Goal: Information Seeking & Learning: Learn about a topic

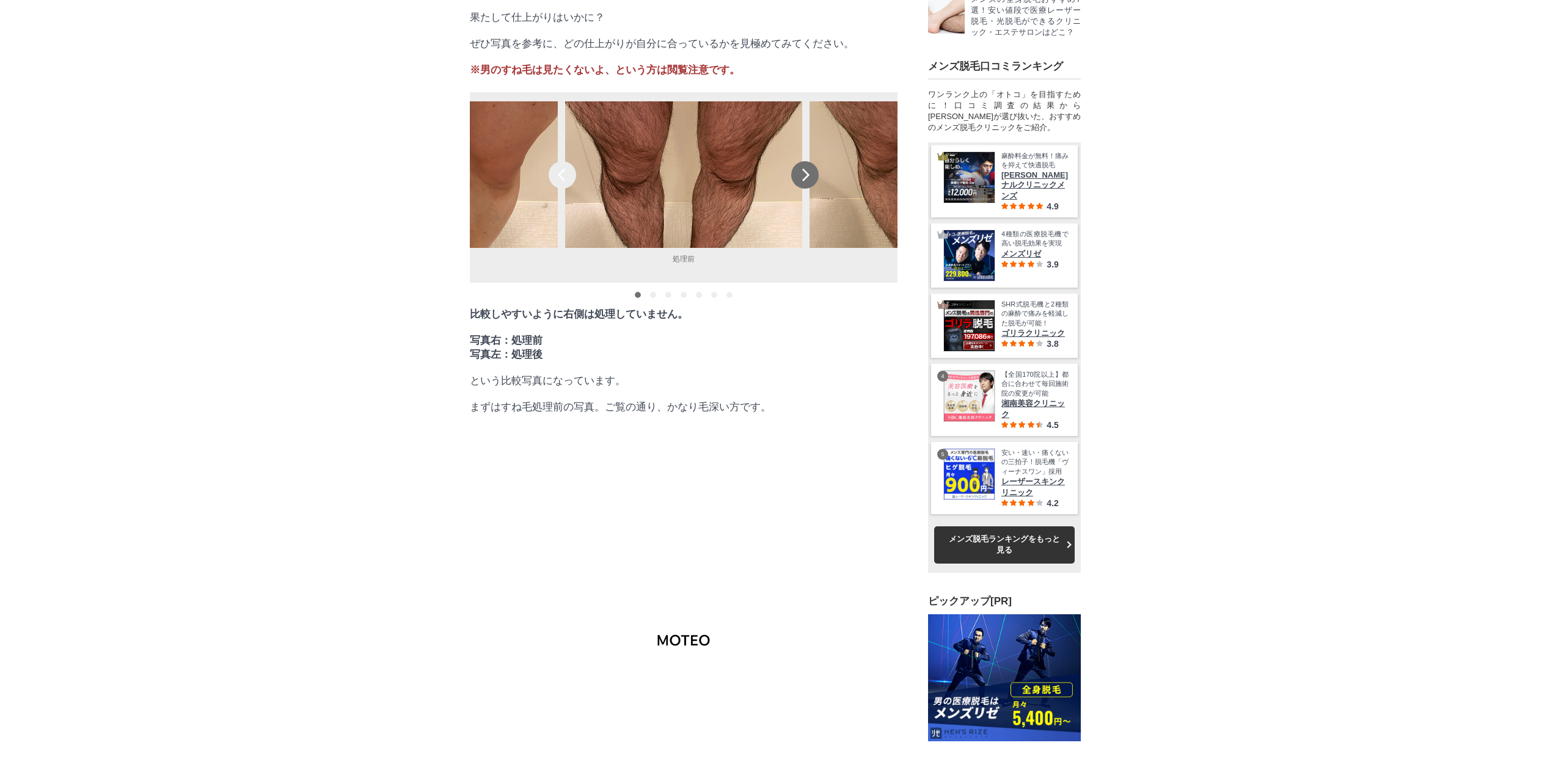
click at [810, 188] on div "next" at bounding box center [804, 174] width 27 height 27
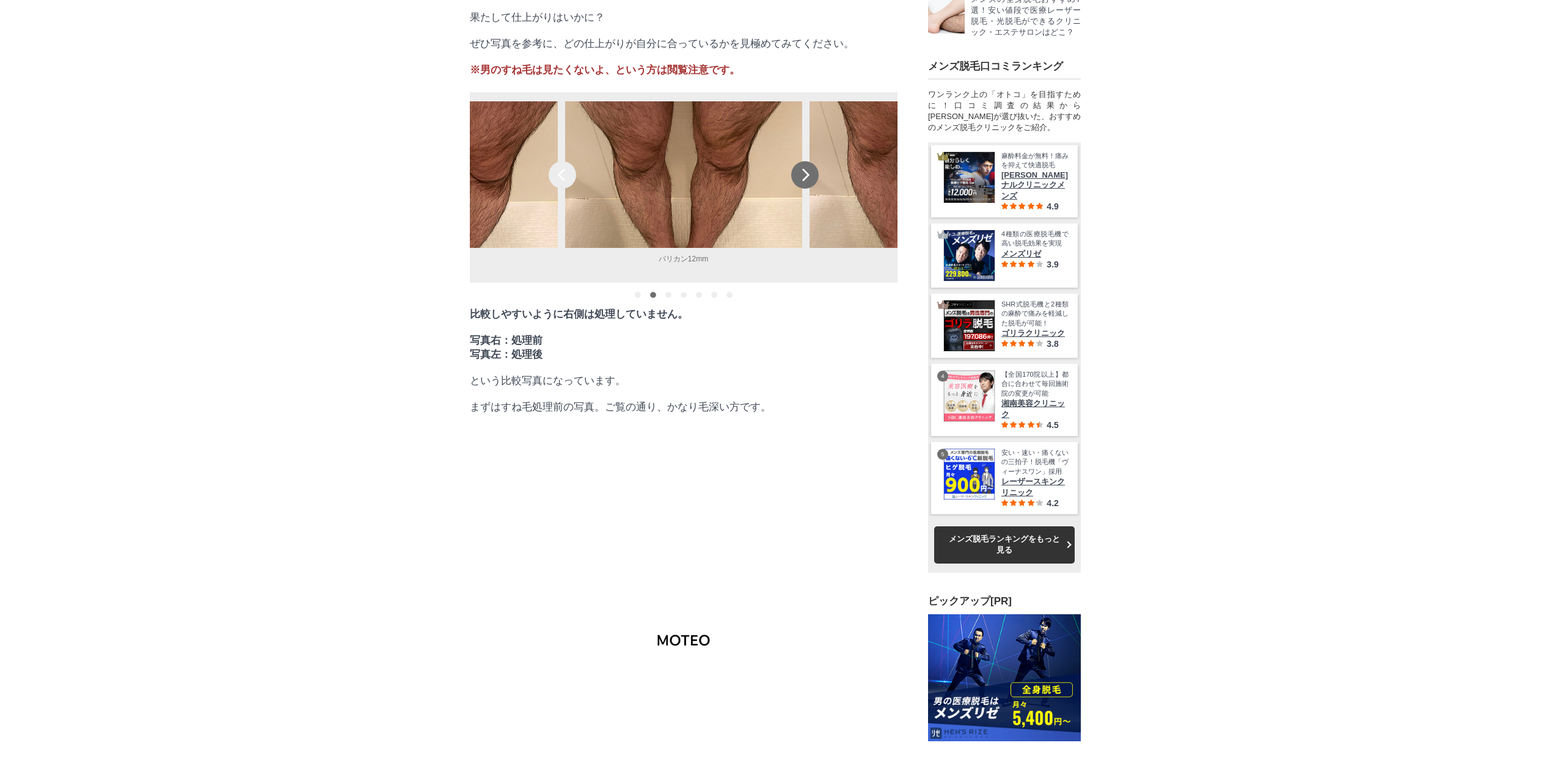
click at [810, 188] on div "next" at bounding box center [804, 174] width 27 height 27
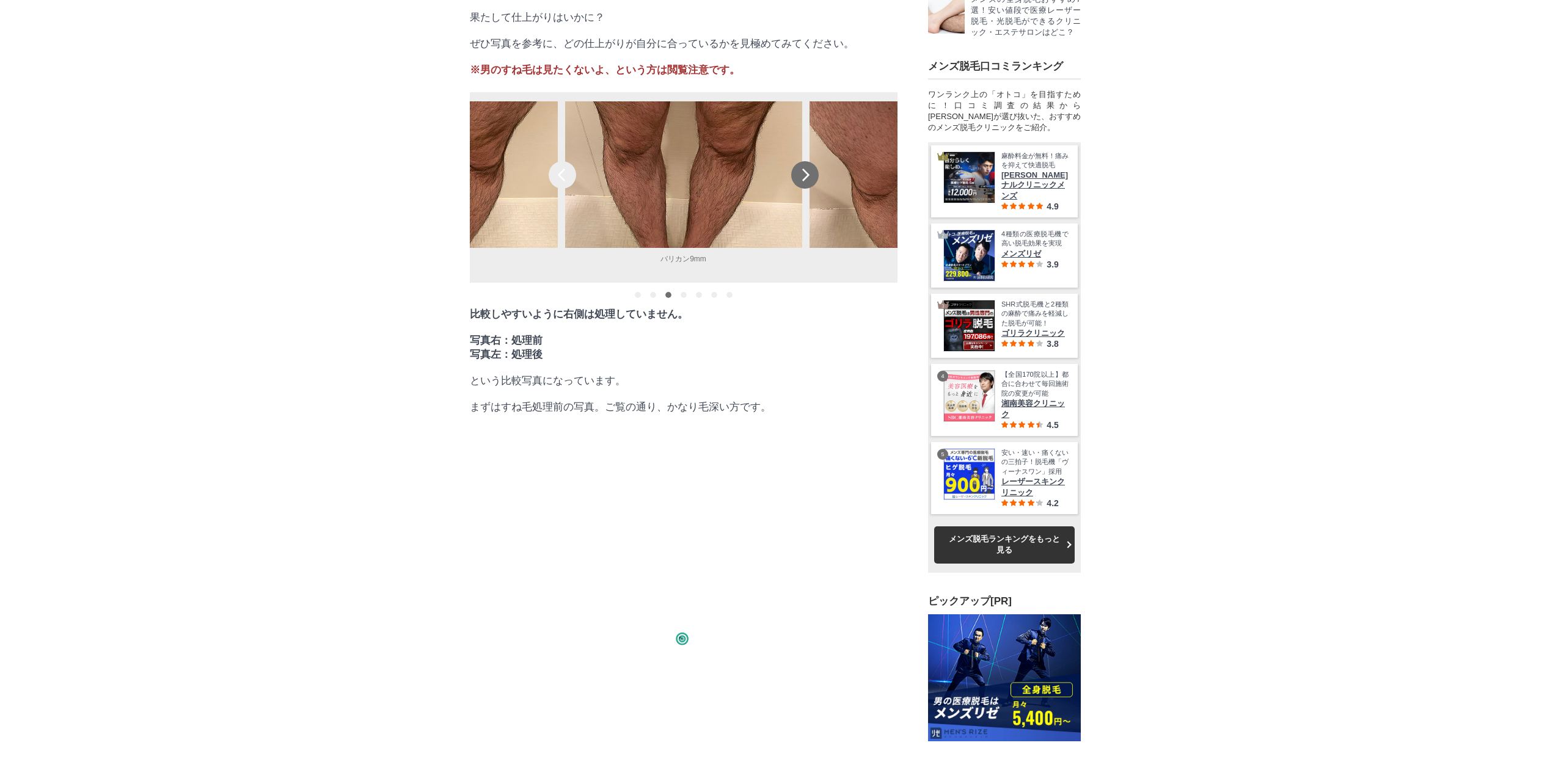
click at [810, 188] on div "next" at bounding box center [804, 174] width 27 height 27
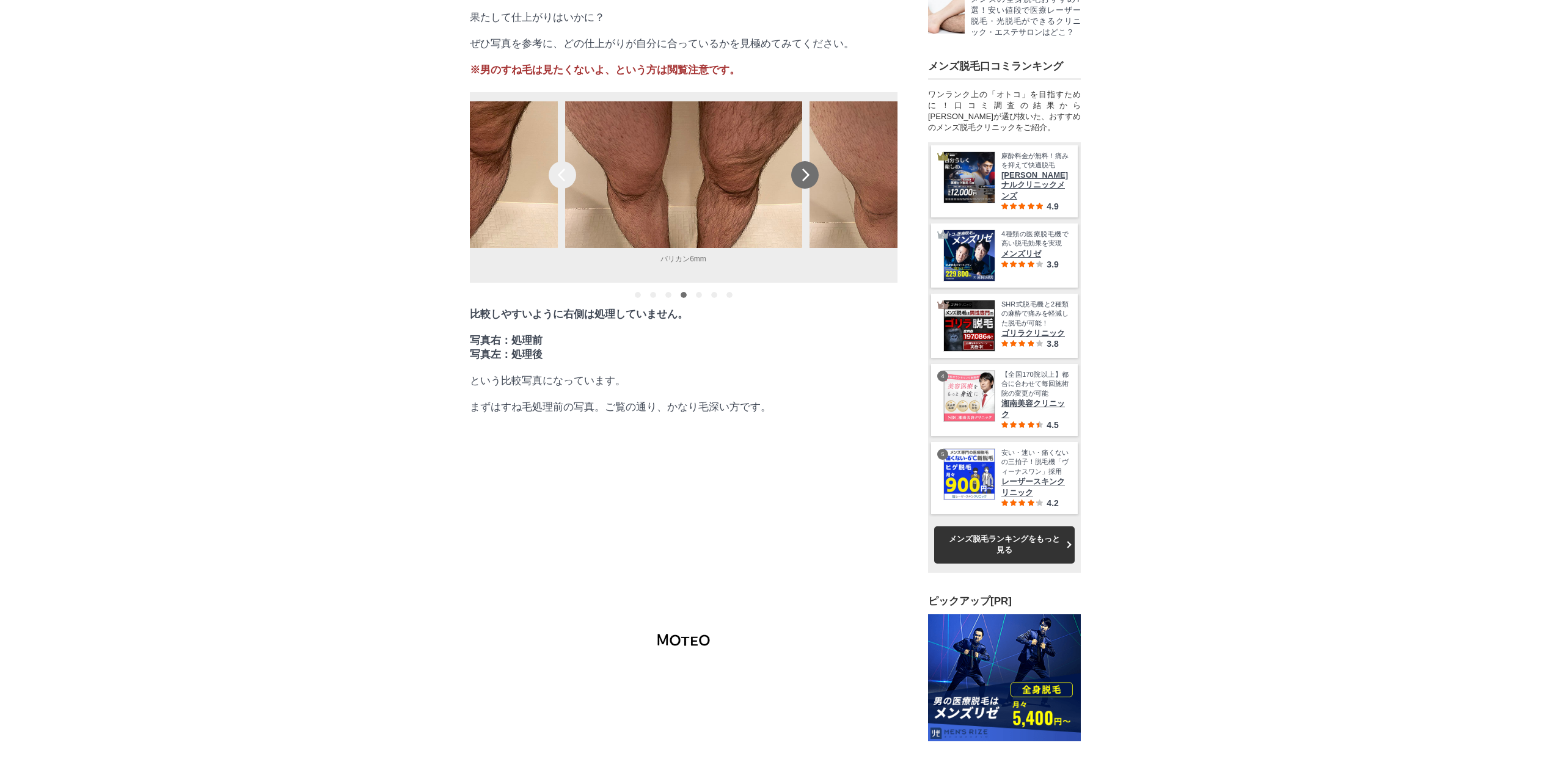
click at [810, 188] on div "next" at bounding box center [804, 174] width 27 height 27
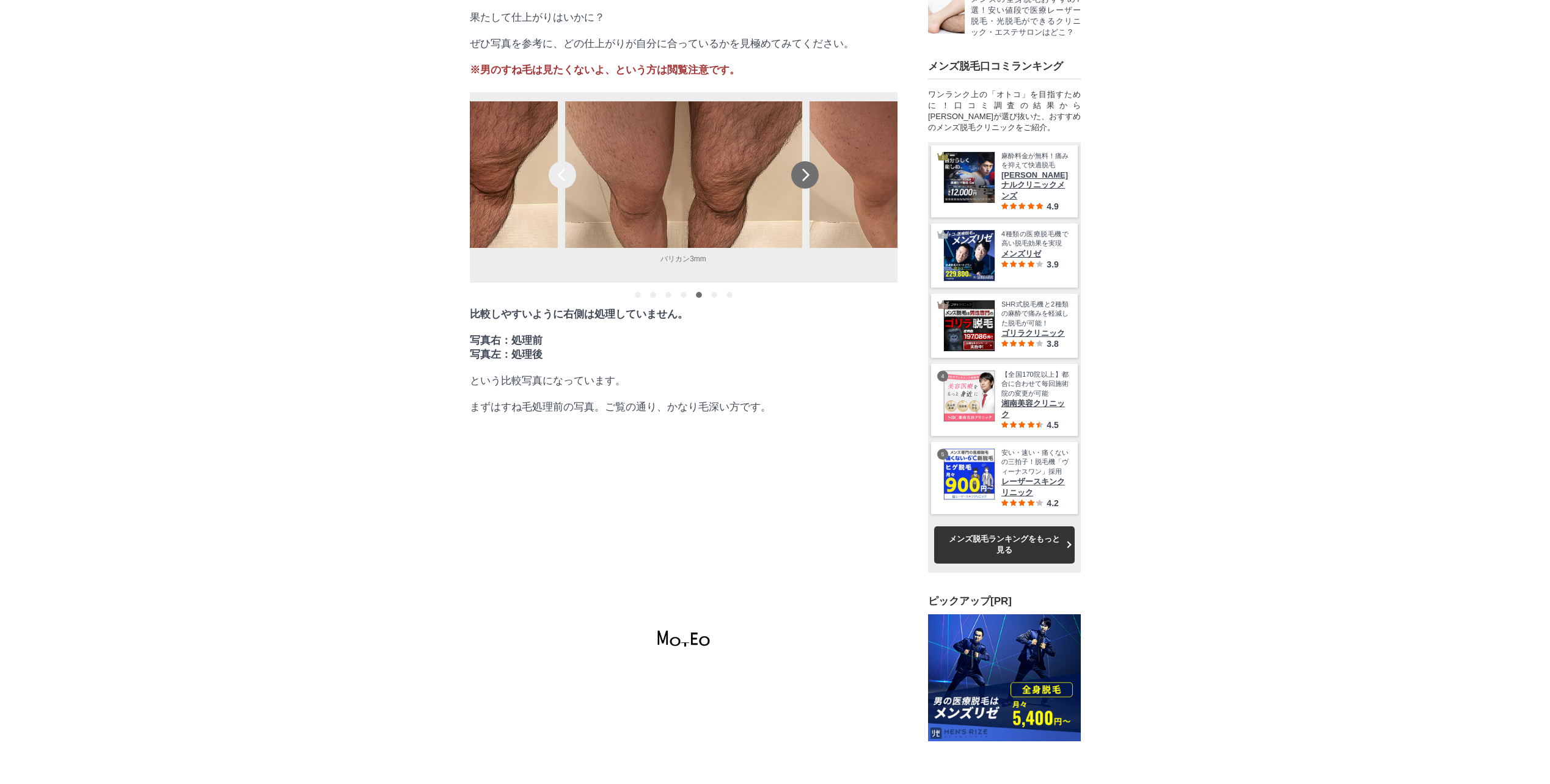
click at [810, 188] on div "next" at bounding box center [804, 174] width 27 height 27
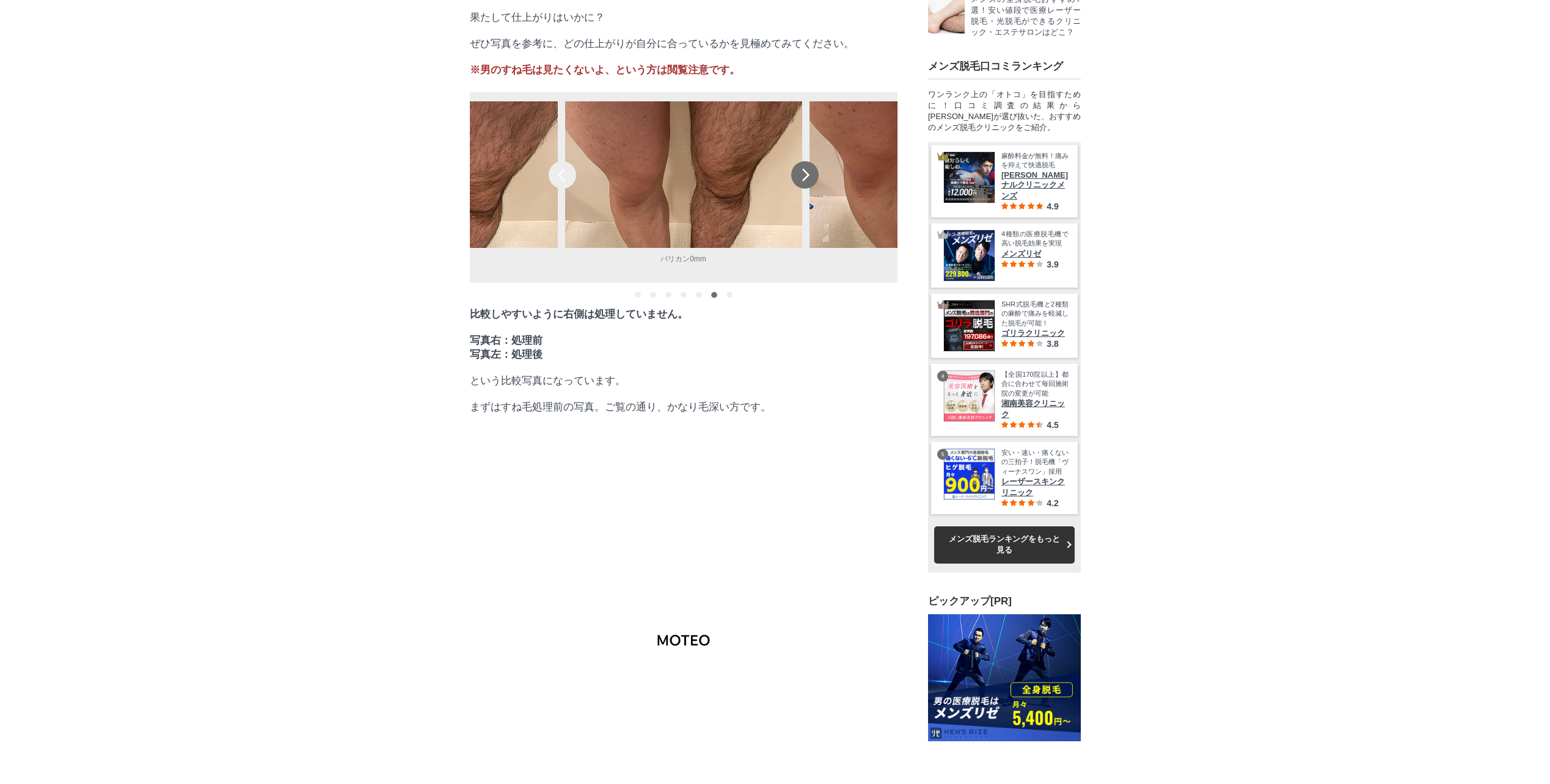
click at [810, 188] on div "next" at bounding box center [804, 174] width 27 height 27
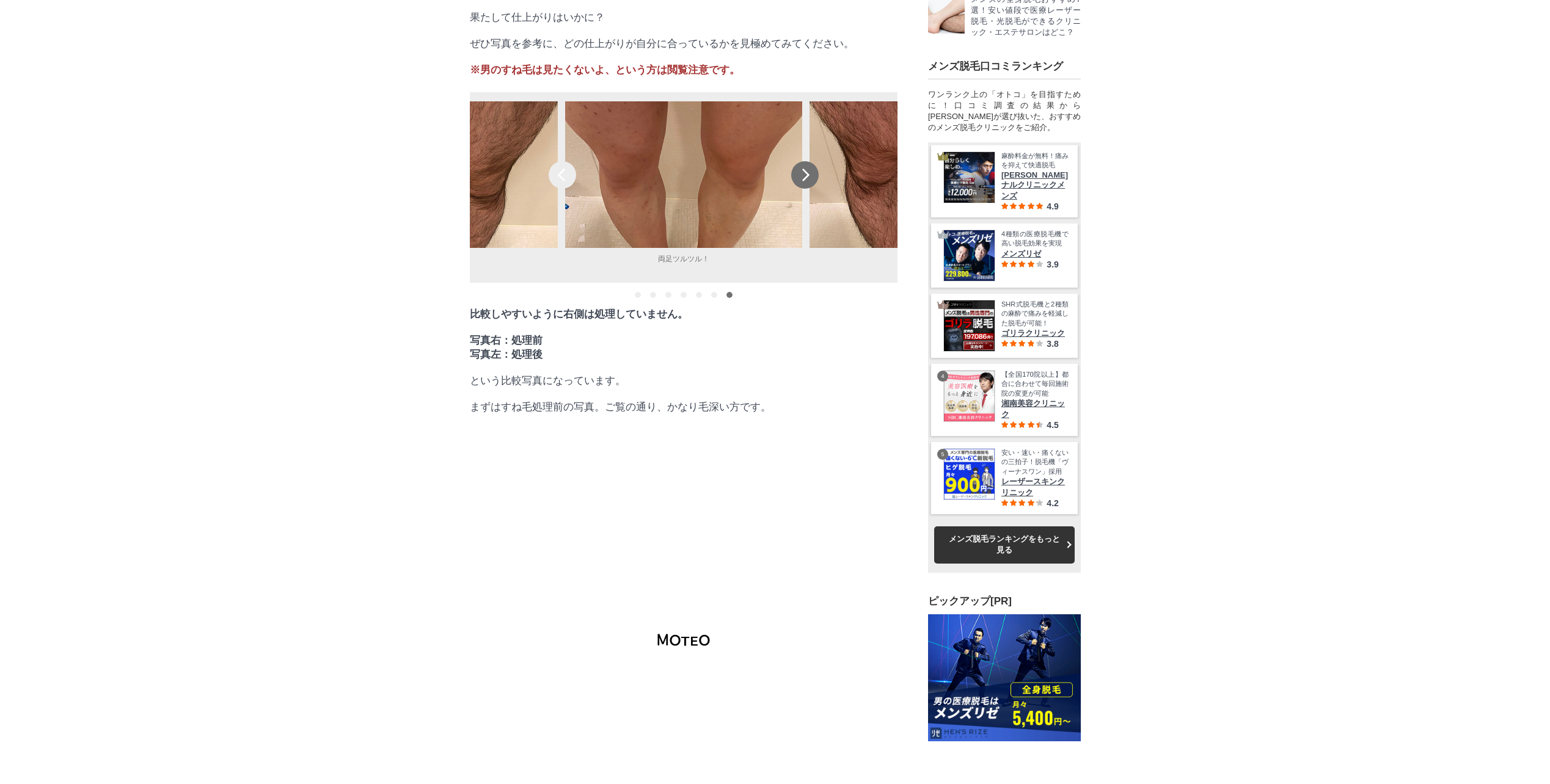
click at [810, 188] on div "next" at bounding box center [804, 174] width 27 height 27
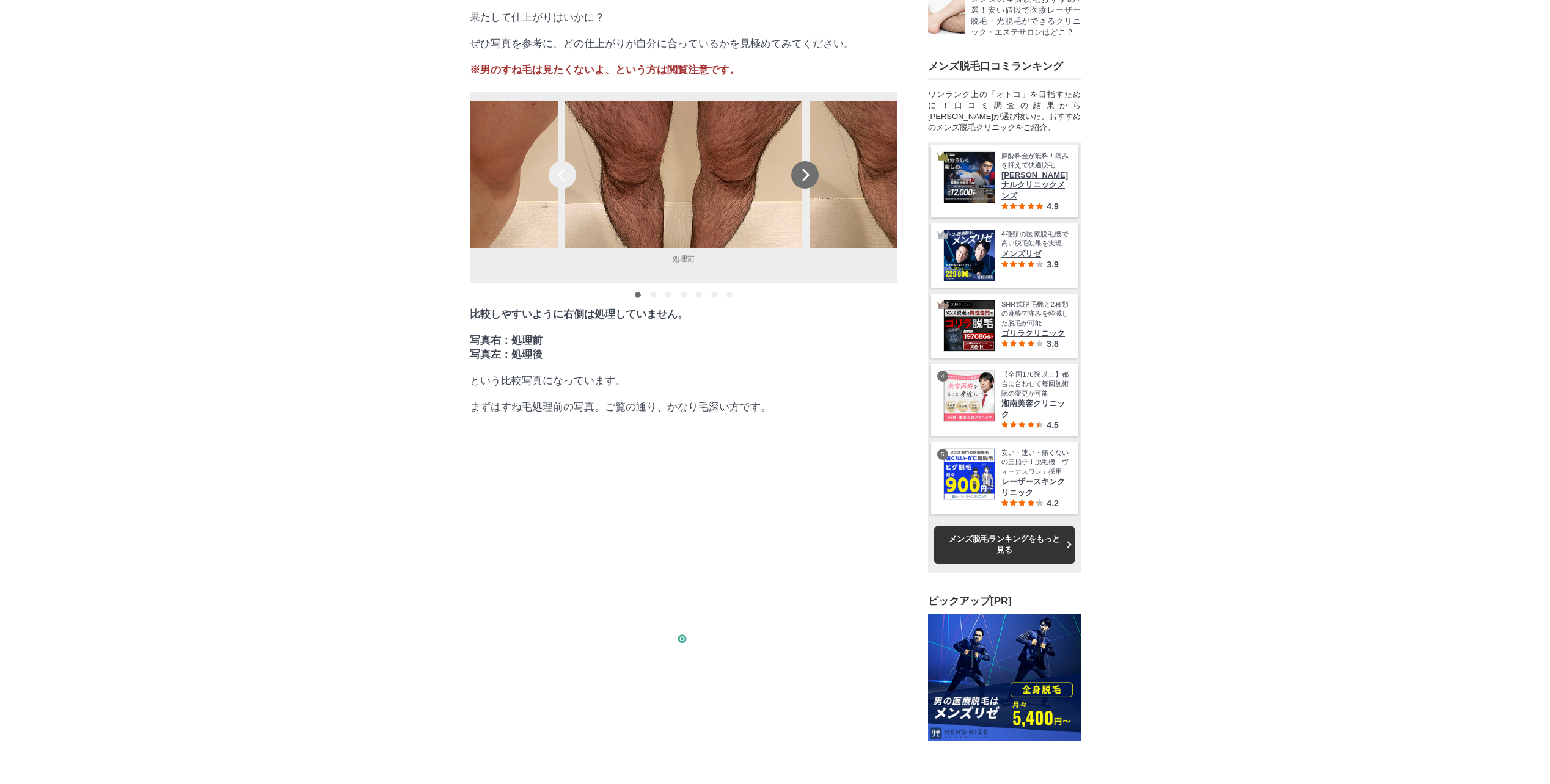
click at [810, 188] on div "next" at bounding box center [804, 174] width 27 height 27
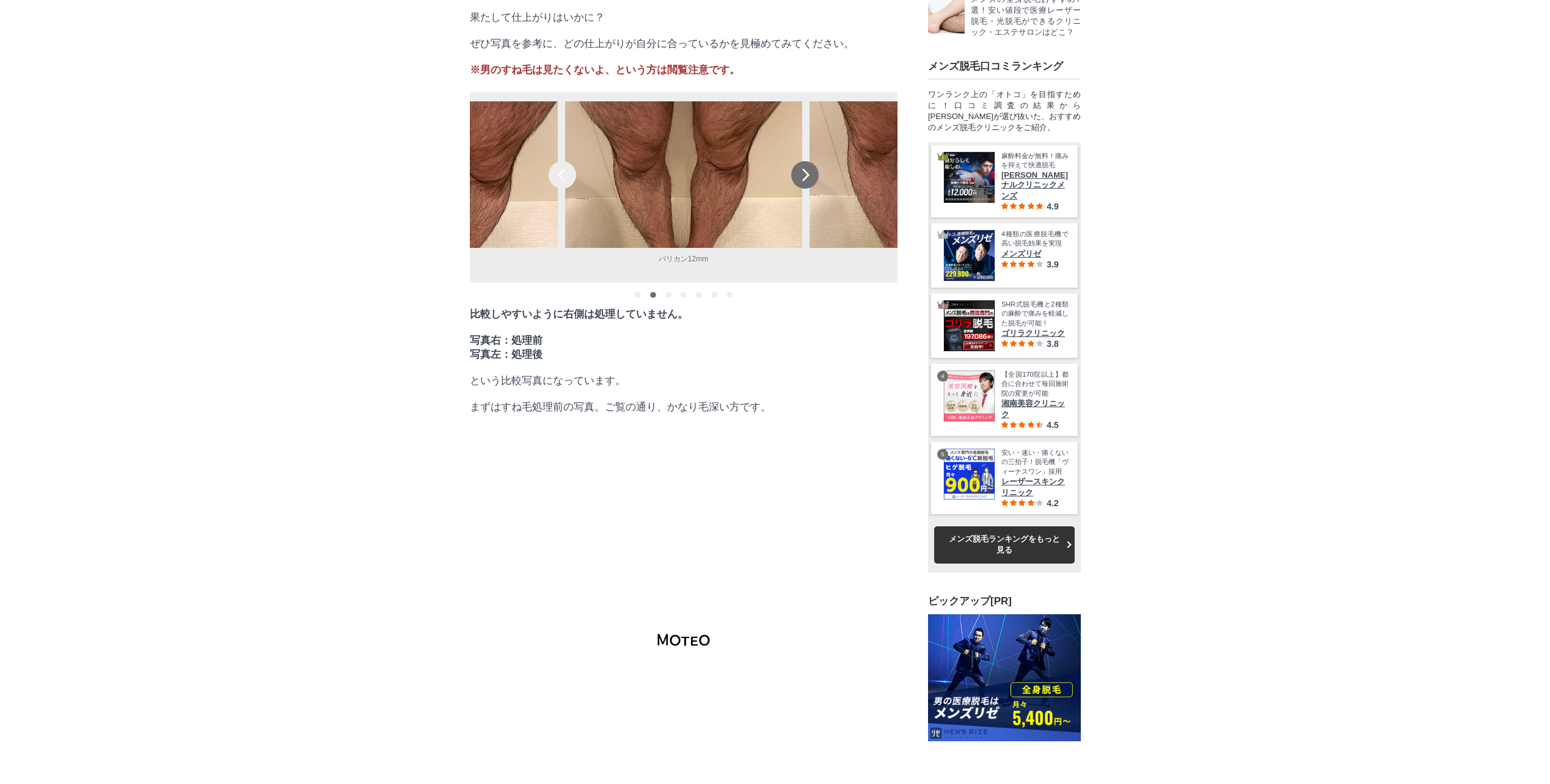
click at [810, 188] on div "next" at bounding box center [804, 174] width 27 height 27
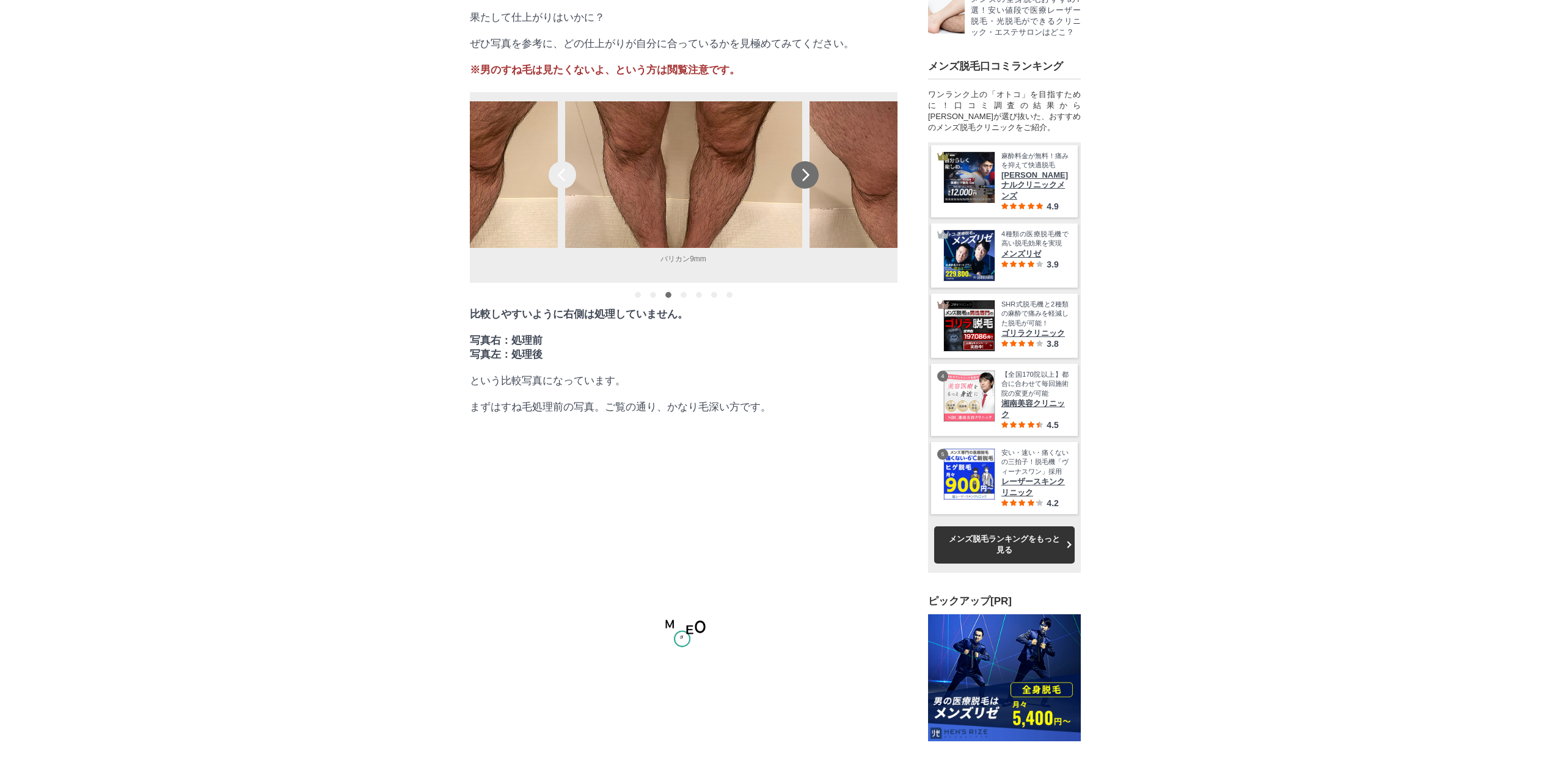
click at [810, 188] on div "next" at bounding box center [804, 174] width 27 height 27
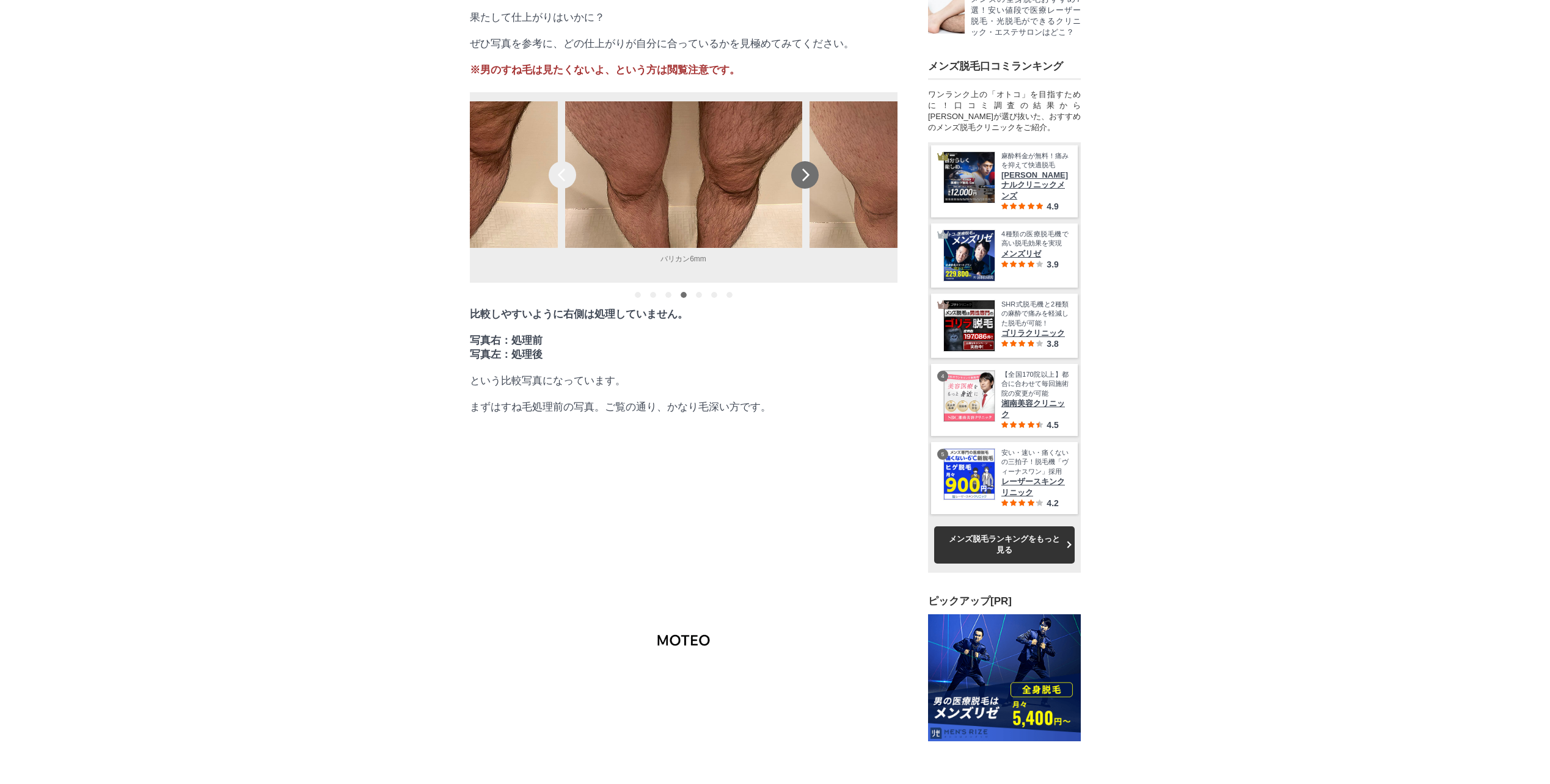
click at [810, 188] on div "next" at bounding box center [804, 174] width 27 height 27
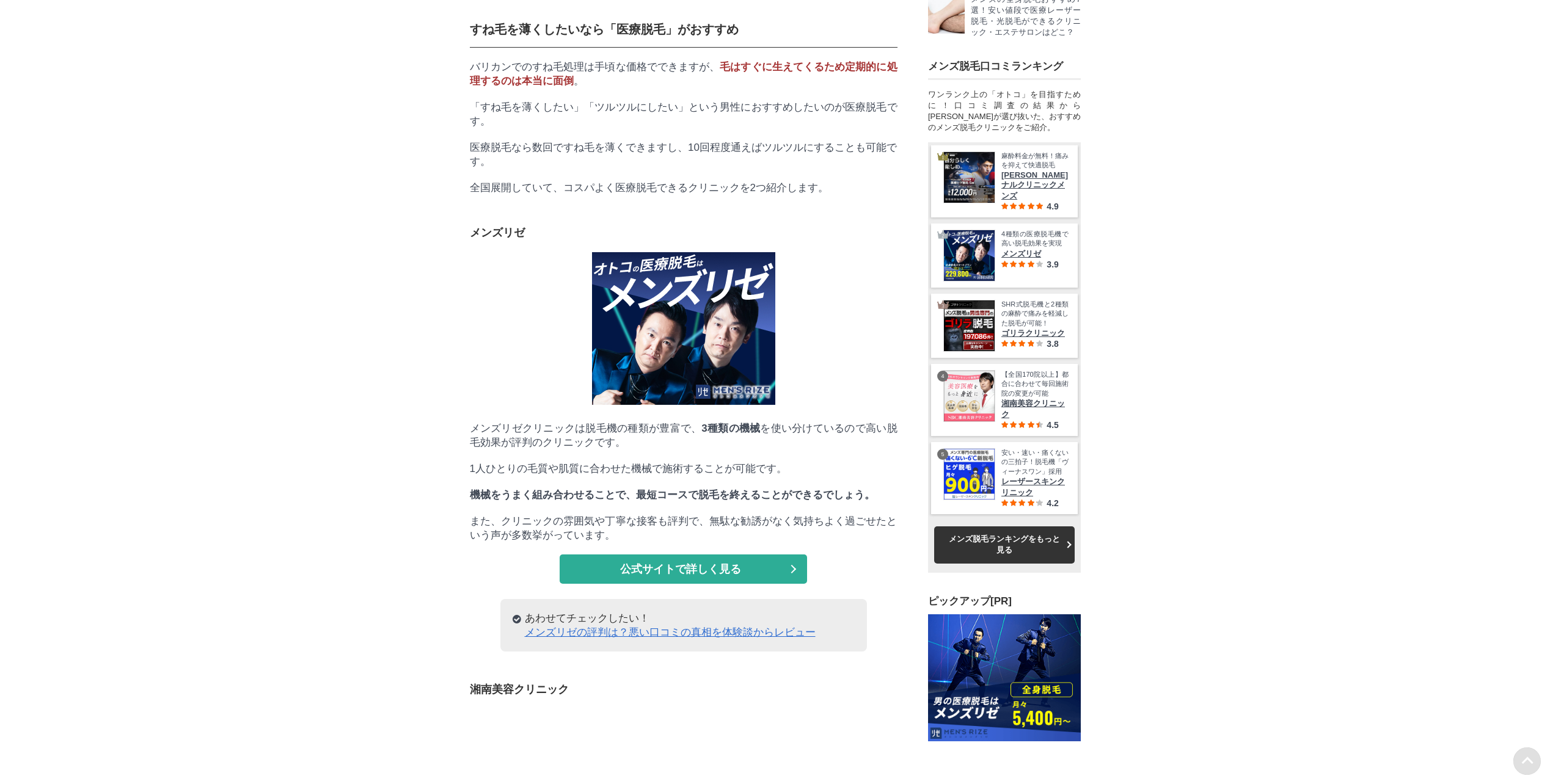
scroll to position [12887, 0]
